Goal: Navigation & Orientation: Find specific page/section

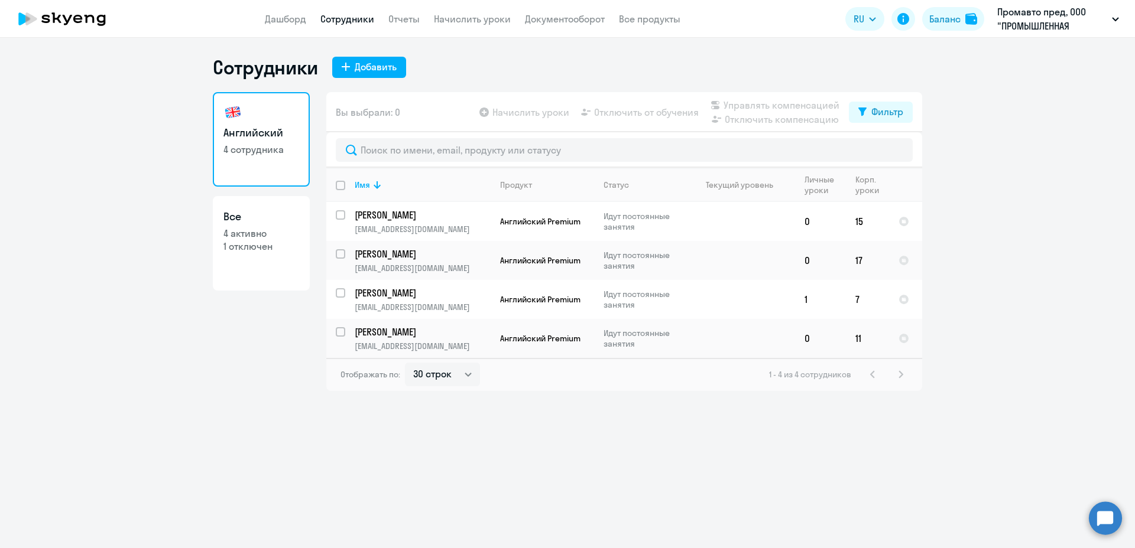
select select "30"
click at [255, 244] on p "1 отключен" at bounding box center [261, 246] width 76 height 13
select select "30"
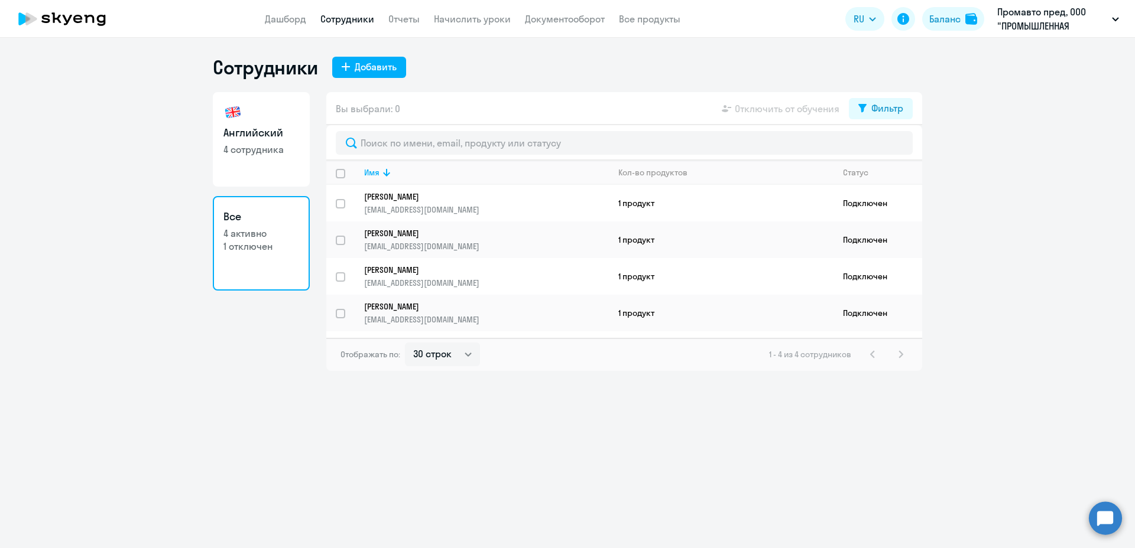
click at [255, 244] on p "1 отключен" at bounding box center [261, 246] width 76 height 13
click at [539, 22] on link "Документооборот" at bounding box center [565, 19] width 80 height 12
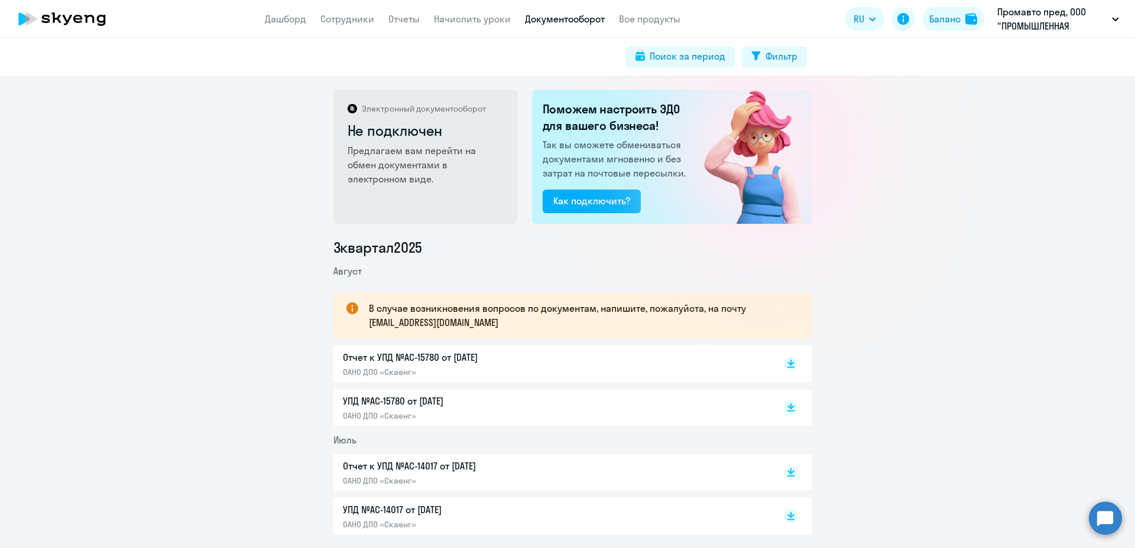
click at [389, 401] on p "УПД №AC-15780 от [DATE]" at bounding box center [467, 401] width 248 height 14
click at [401, 362] on p "Отчет к УПД №AC-15780 от [DATE]" at bounding box center [467, 357] width 248 height 14
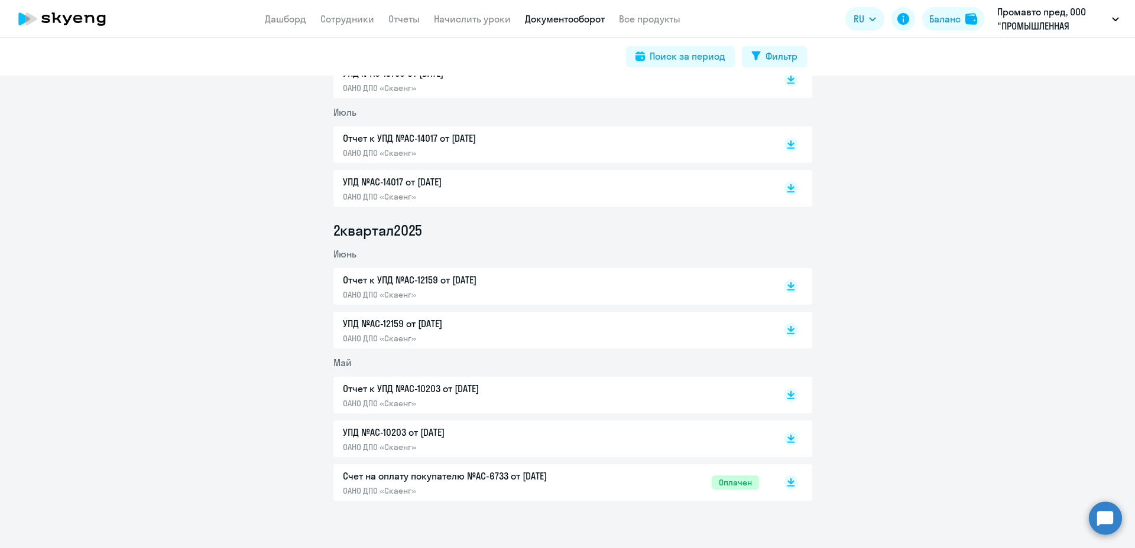
scroll to position [340, 0]
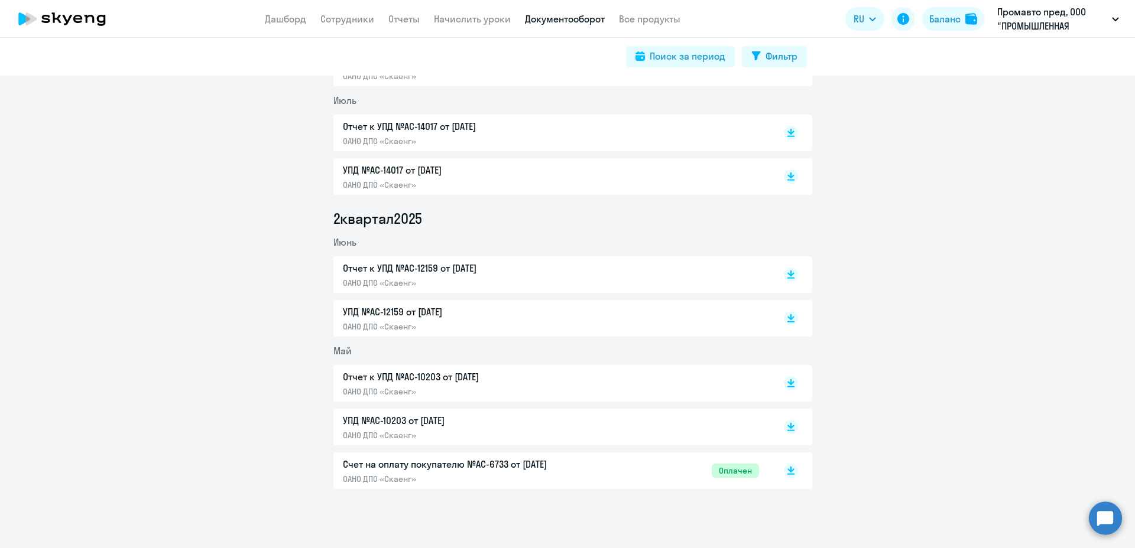
click at [402, 462] on p "Счет на оплату покупателю №AC-6733 от [DATE]" at bounding box center [467, 464] width 248 height 14
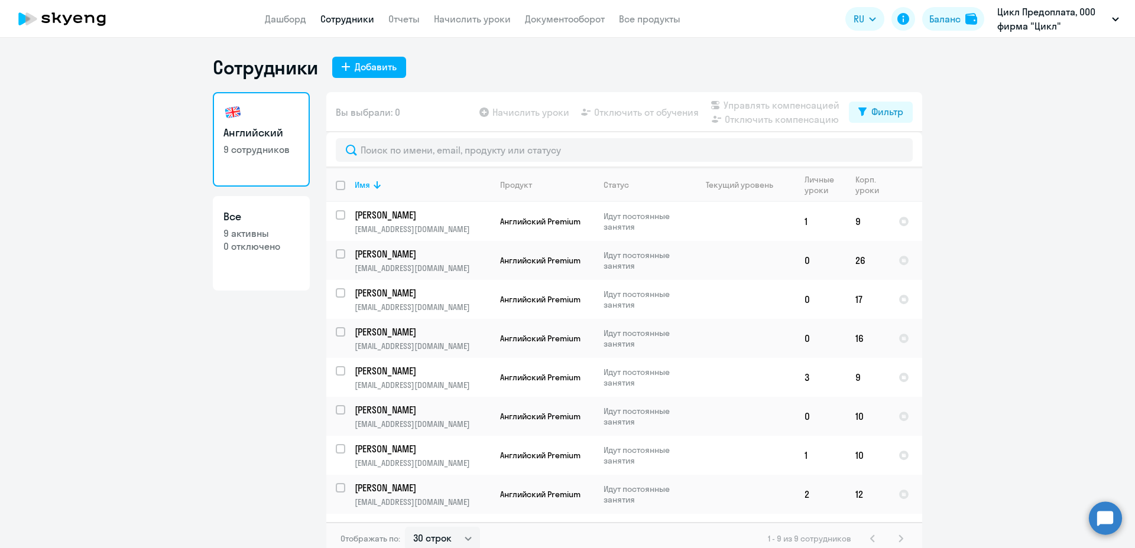
select select "30"
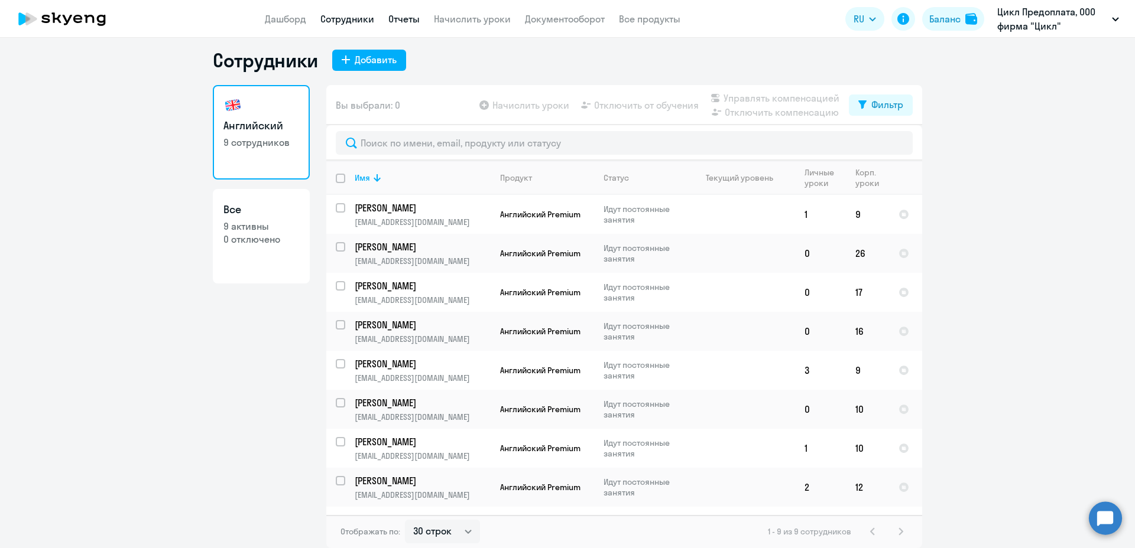
click at [401, 20] on link "Отчеты" at bounding box center [403, 19] width 31 height 12
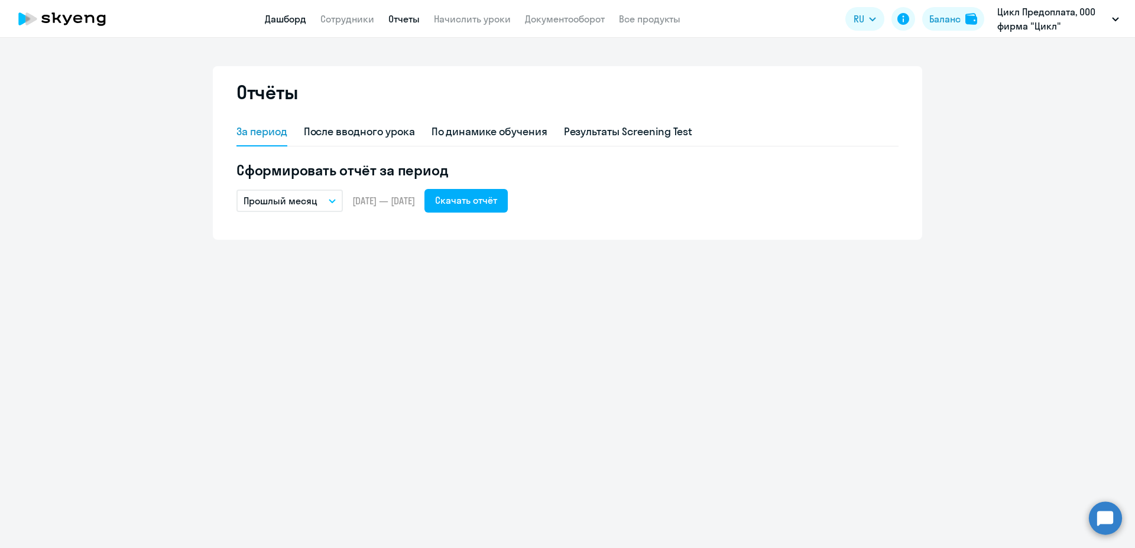
click at [283, 18] on link "Дашборд" at bounding box center [285, 19] width 41 height 12
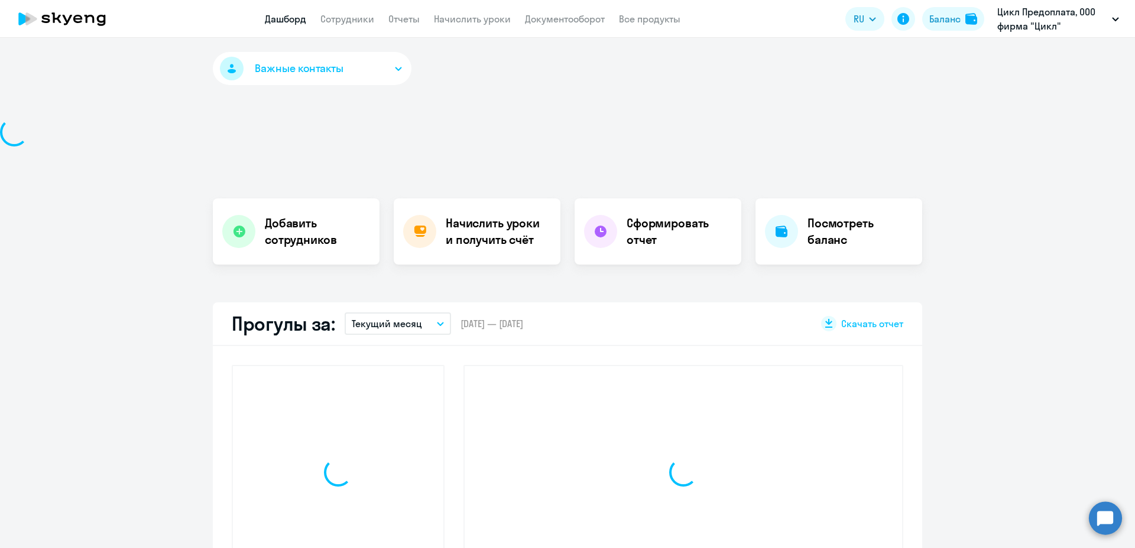
select select "30"
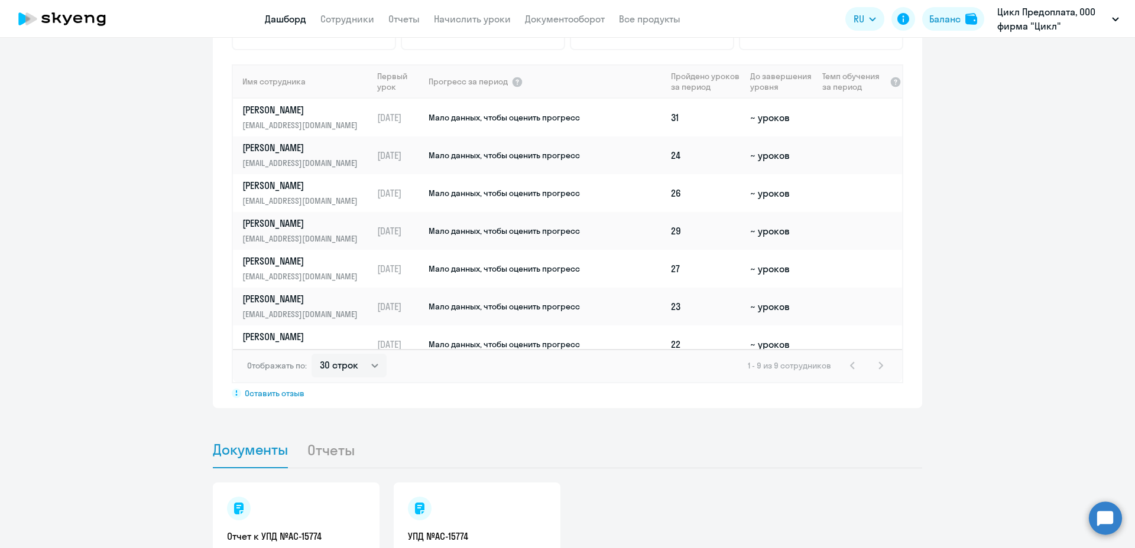
scroll to position [956, 0]
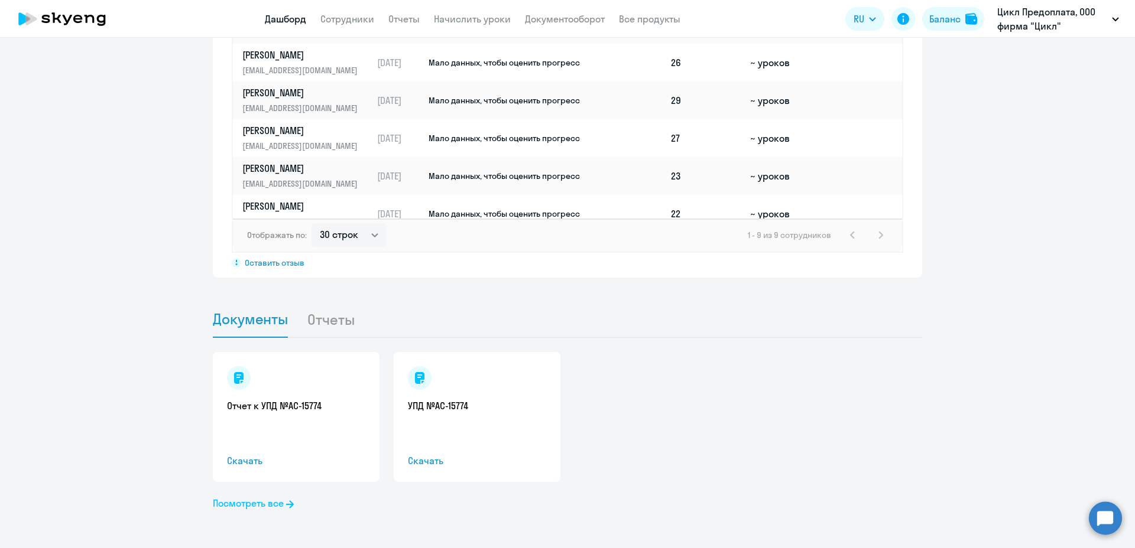
click at [271, 506] on link "Посмотреть все" at bounding box center [253, 503] width 81 height 14
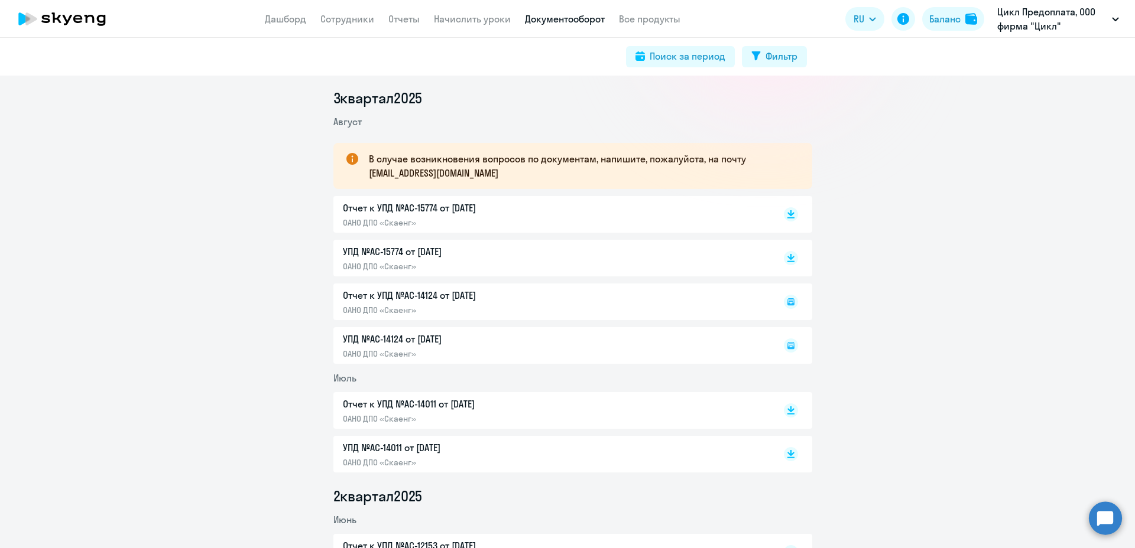
scroll to position [132, 0]
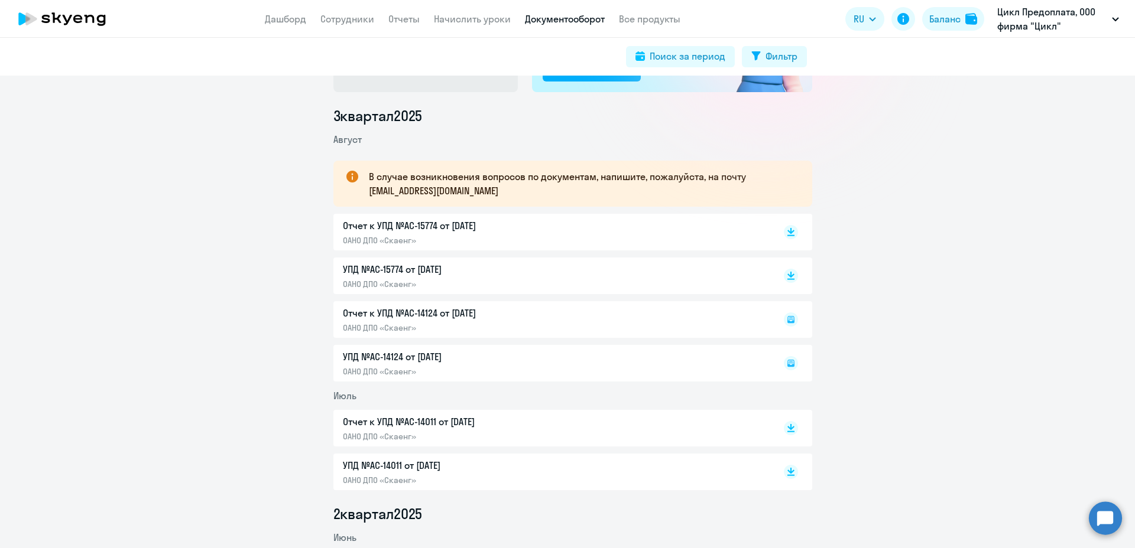
click at [375, 238] on p "ОАНО ДПО «Скаенг»" at bounding box center [467, 240] width 248 height 11
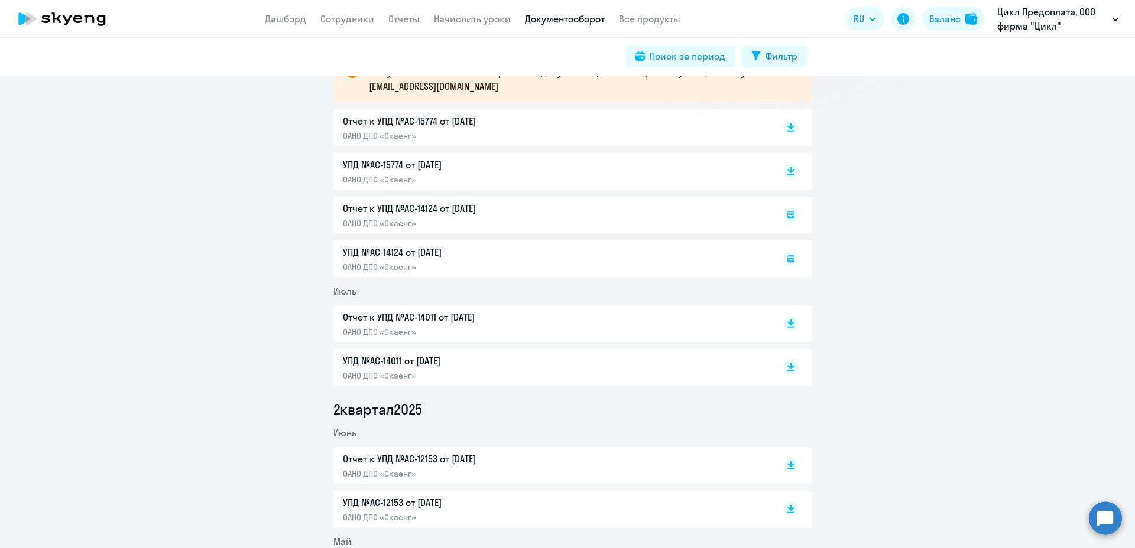
scroll to position [427, 0]
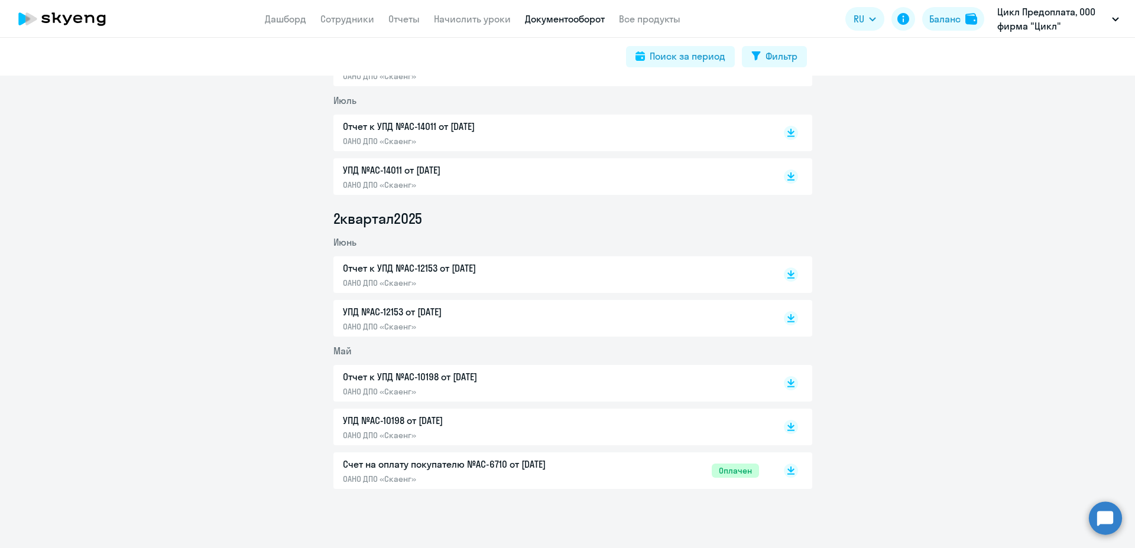
click at [419, 466] on p "Счет на оплату покупателю №AC-6710 от 23.05.2025" at bounding box center [467, 464] width 248 height 14
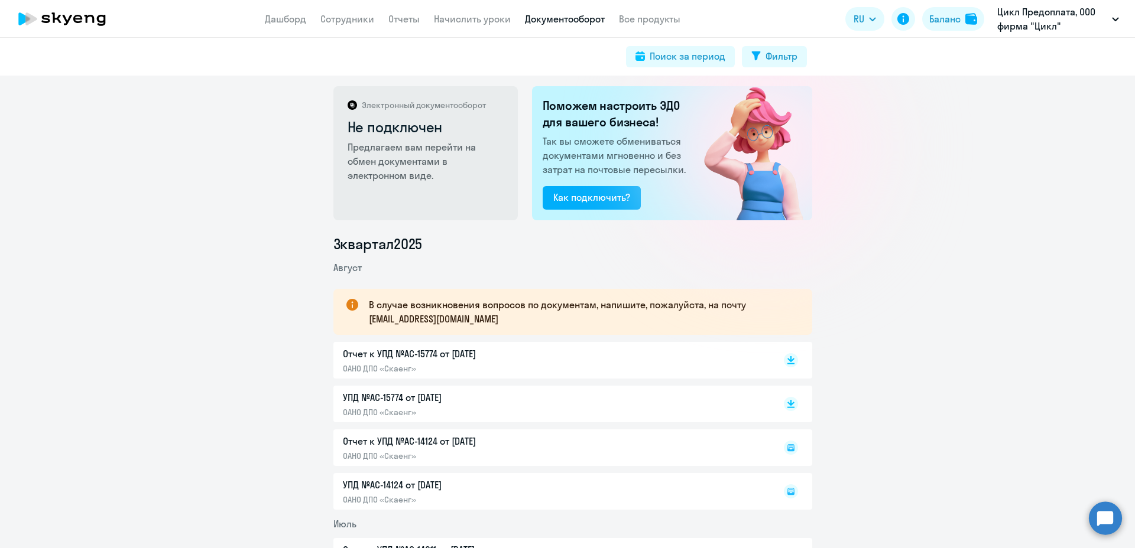
scroll to position [0, 0]
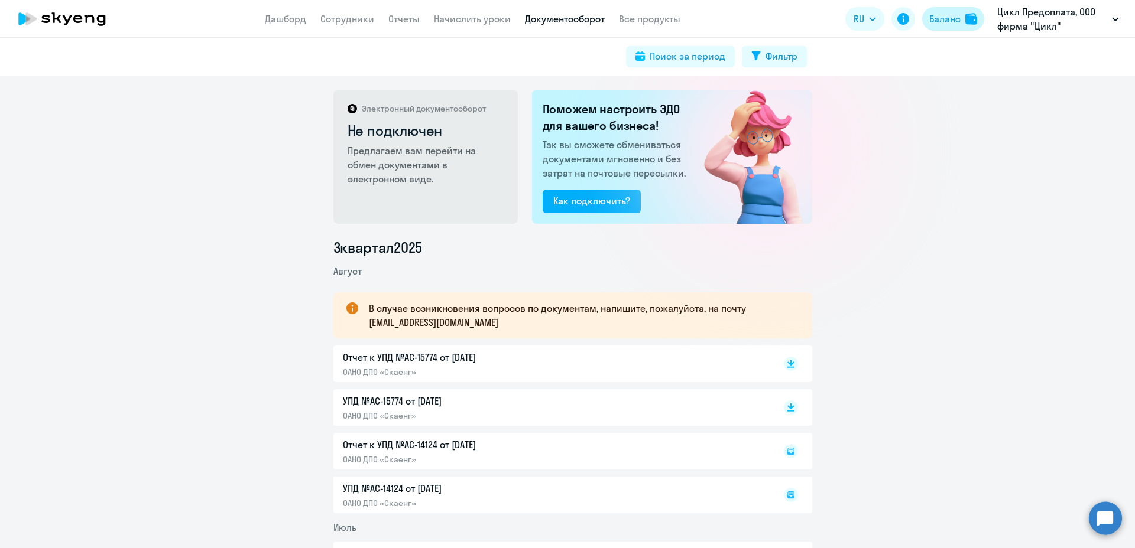
click at [956, 24] on div "Баланс" at bounding box center [944, 19] width 31 height 14
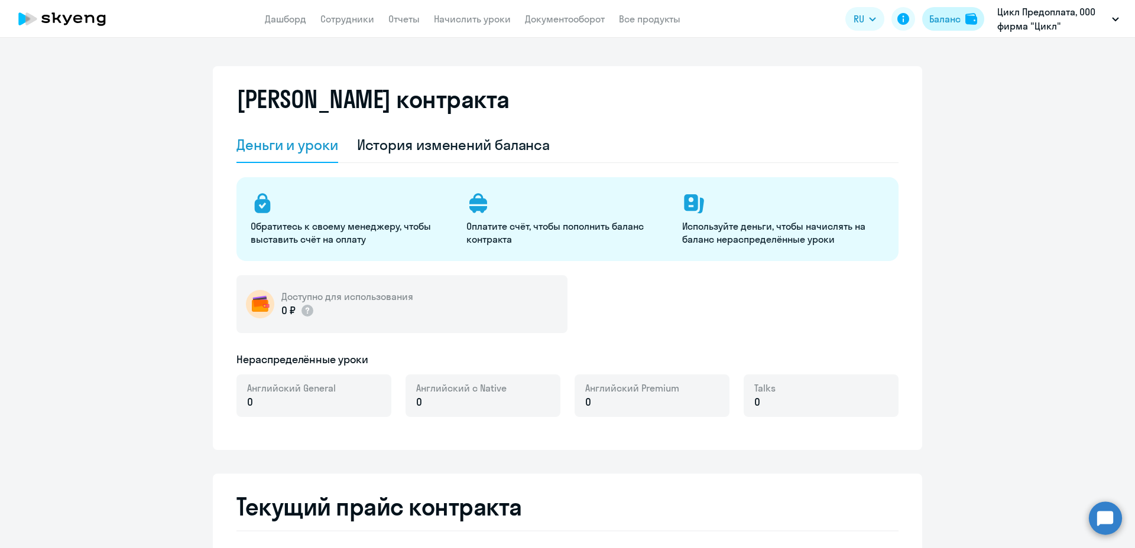
select select "english_adult_not_native_speaker"
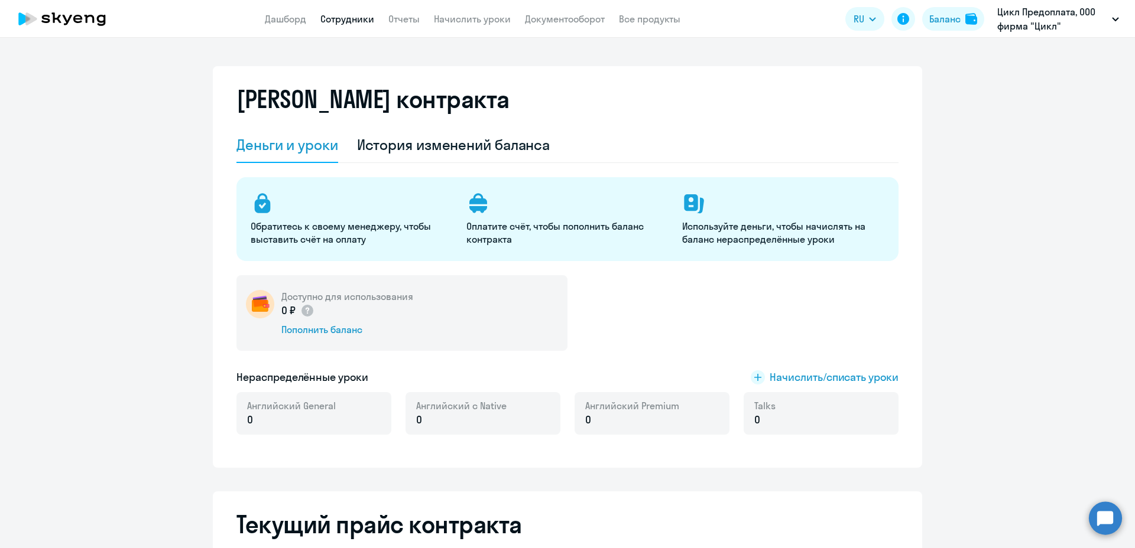
click at [331, 21] on link "Сотрудники" at bounding box center [347, 19] width 54 height 12
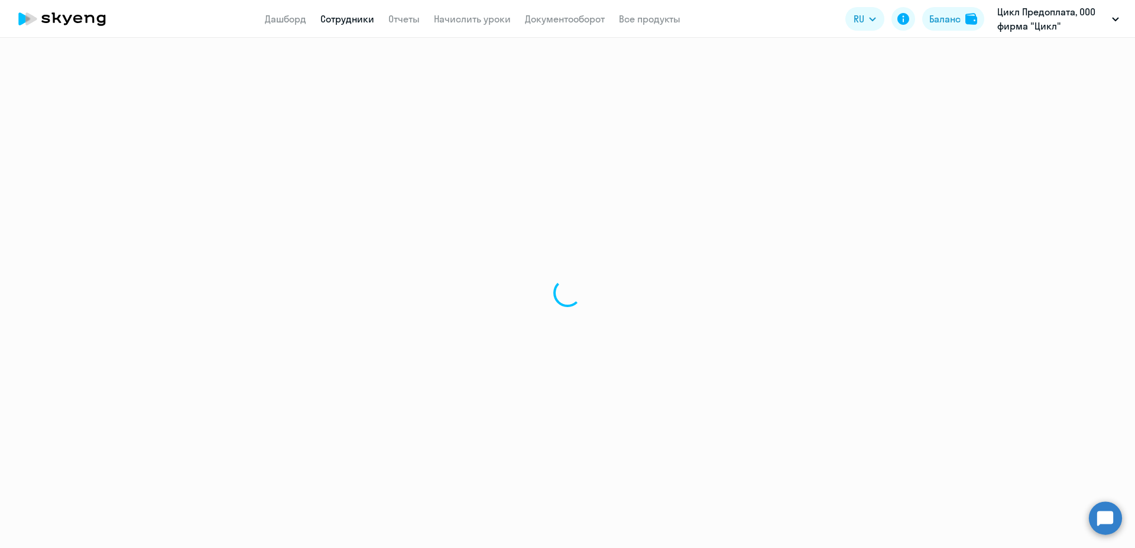
select select "30"
